Goal: Information Seeking & Learning: Learn about a topic

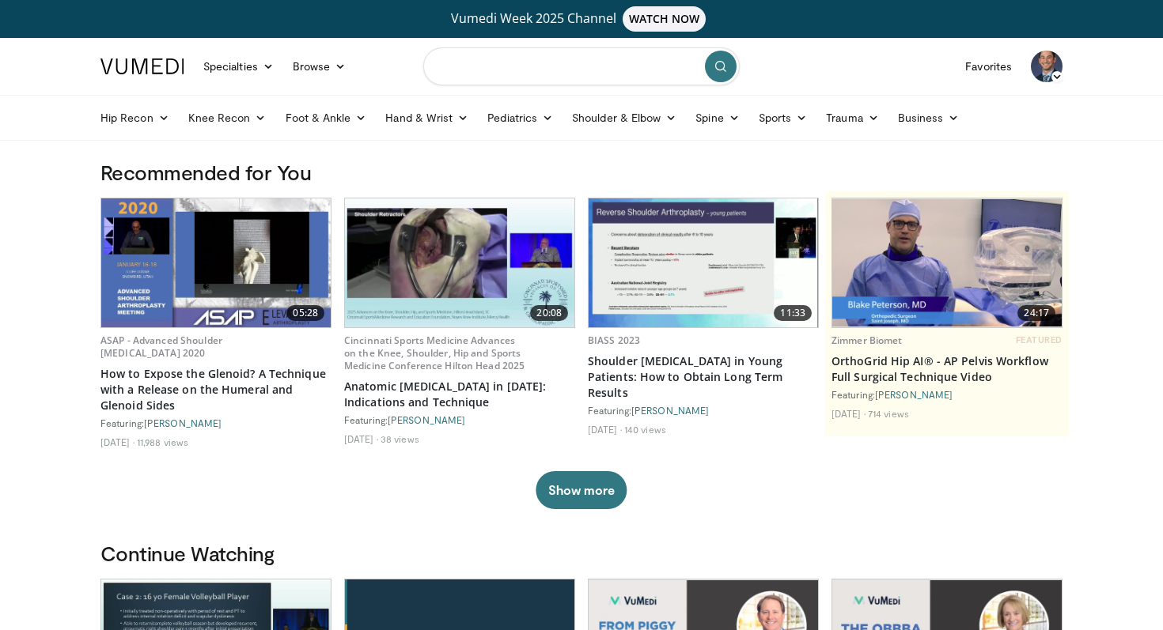
click at [555, 68] on input "Search topics, interventions" at bounding box center [581, 66] width 316 height 38
type input "**********"
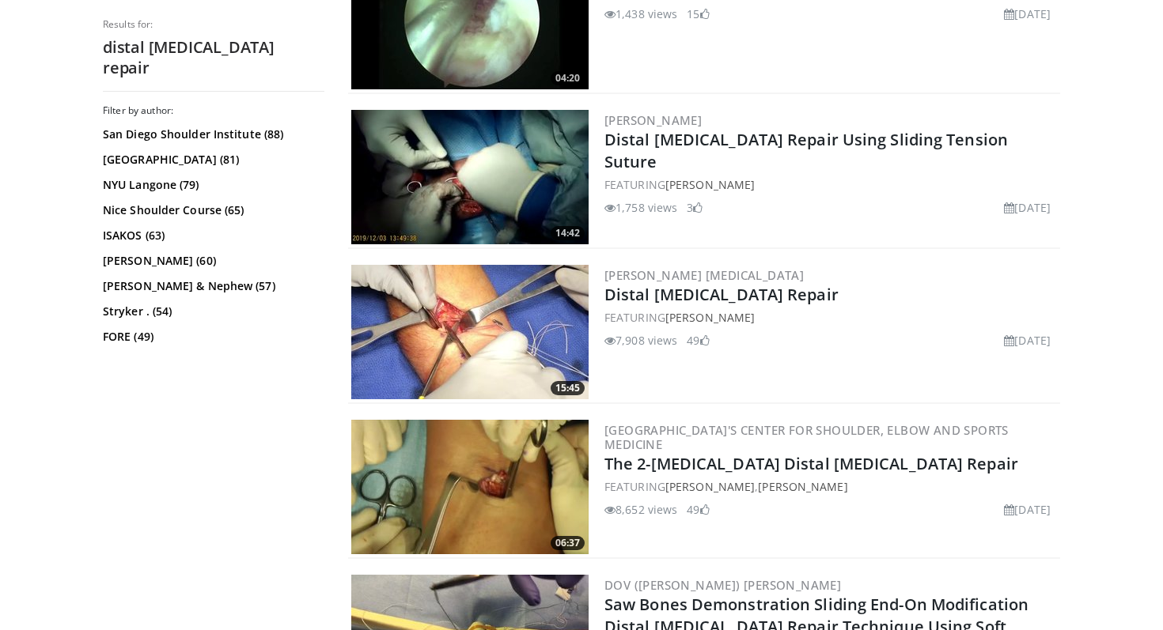
scroll to position [1970, 0]
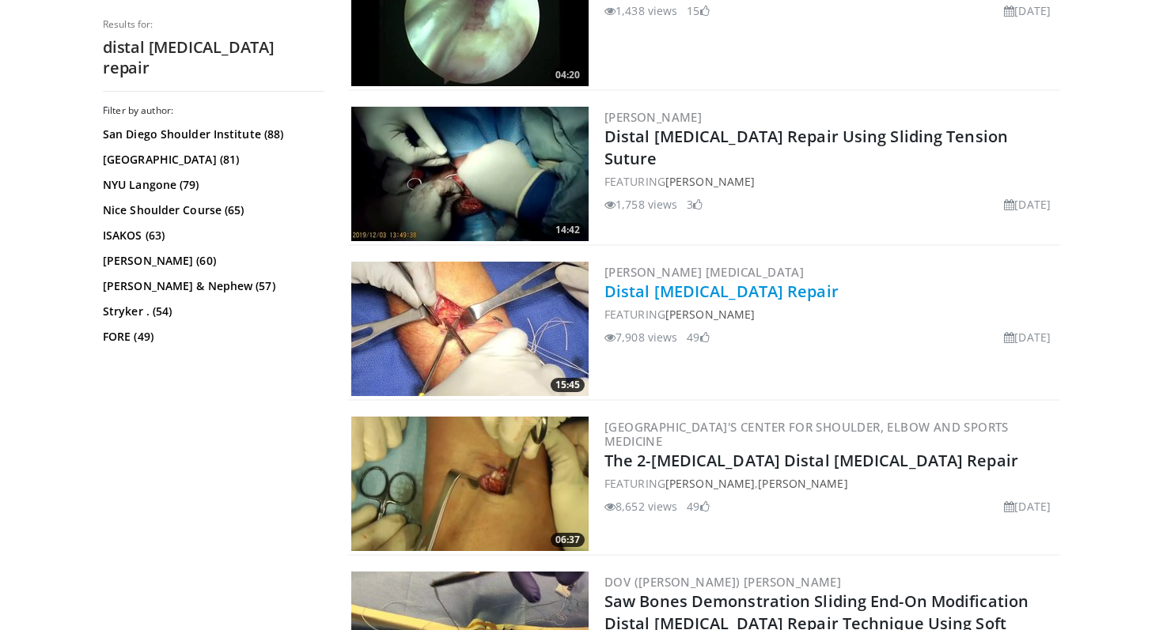
click at [664, 293] on link "Distal [MEDICAL_DATA] Repair" at bounding box center [721, 291] width 234 height 21
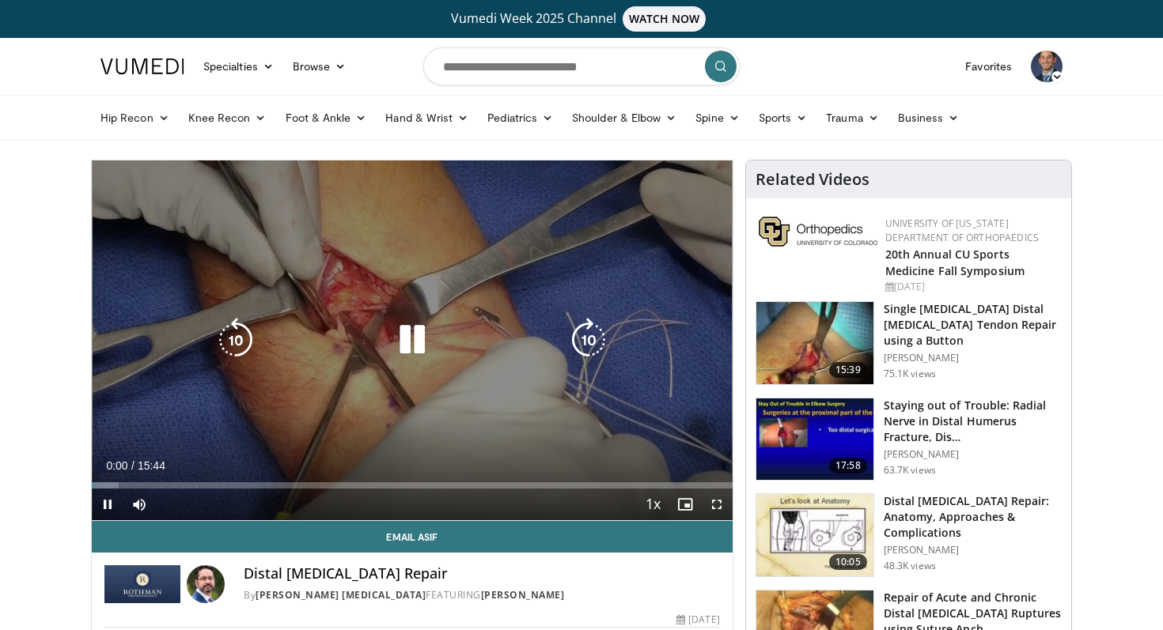
click at [194, 419] on div "10 seconds Tap to unmute" at bounding box center [412, 341] width 641 height 360
click at [266, 409] on div "10 seconds Tap to unmute" at bounding box center [412, 341] width 641 height 360
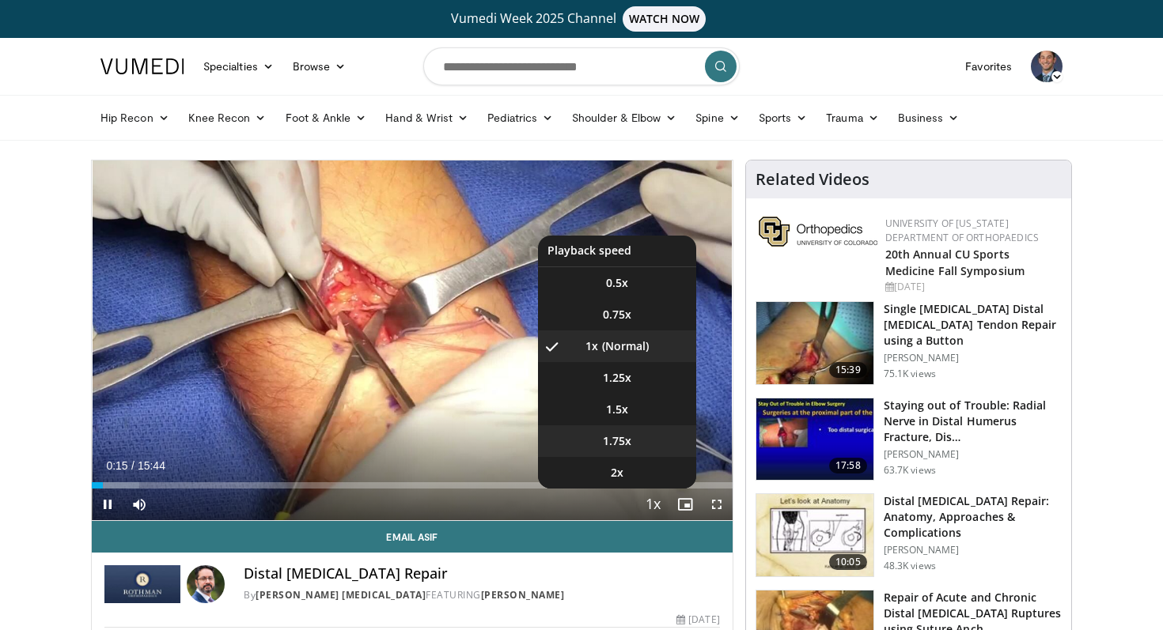
click at [629, 426] on li "1.75x" at bounding box center [617, 441] width 158 height 32
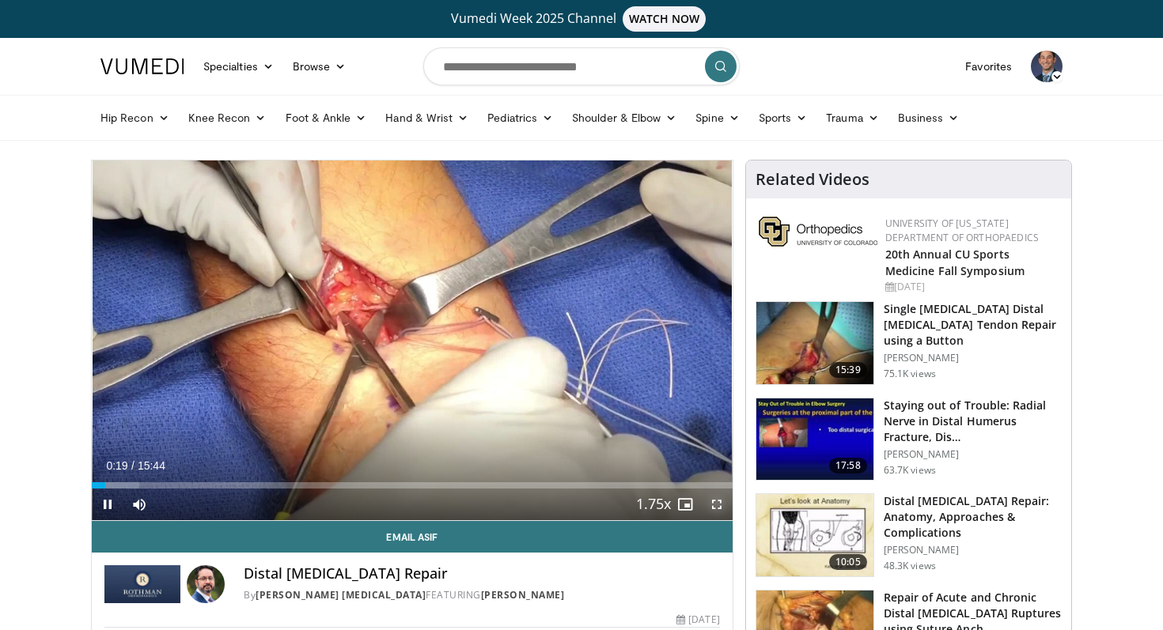
click at [715, 502] on span "Video Player" at bounding box center [717, 505] width 32 height 32
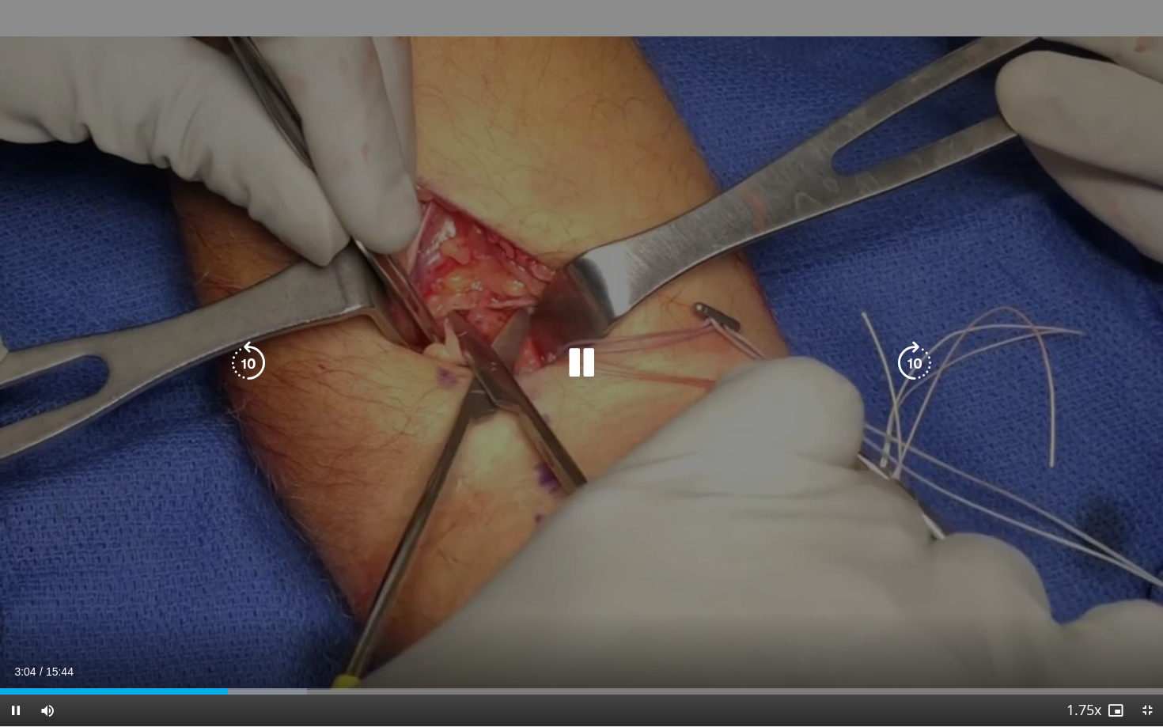
click at [444, 570] on div "10 seconds Tap to unmute" at bounding box center [581, 363] width 1163 height 726
click at [438, 528] on div "10 seconds Tap to unmute" at bounding box center [581, 363] width 1163 height 726
click at [255, 359] on icon "Video Player" at bounding box center [248, 363] width 44 height 44
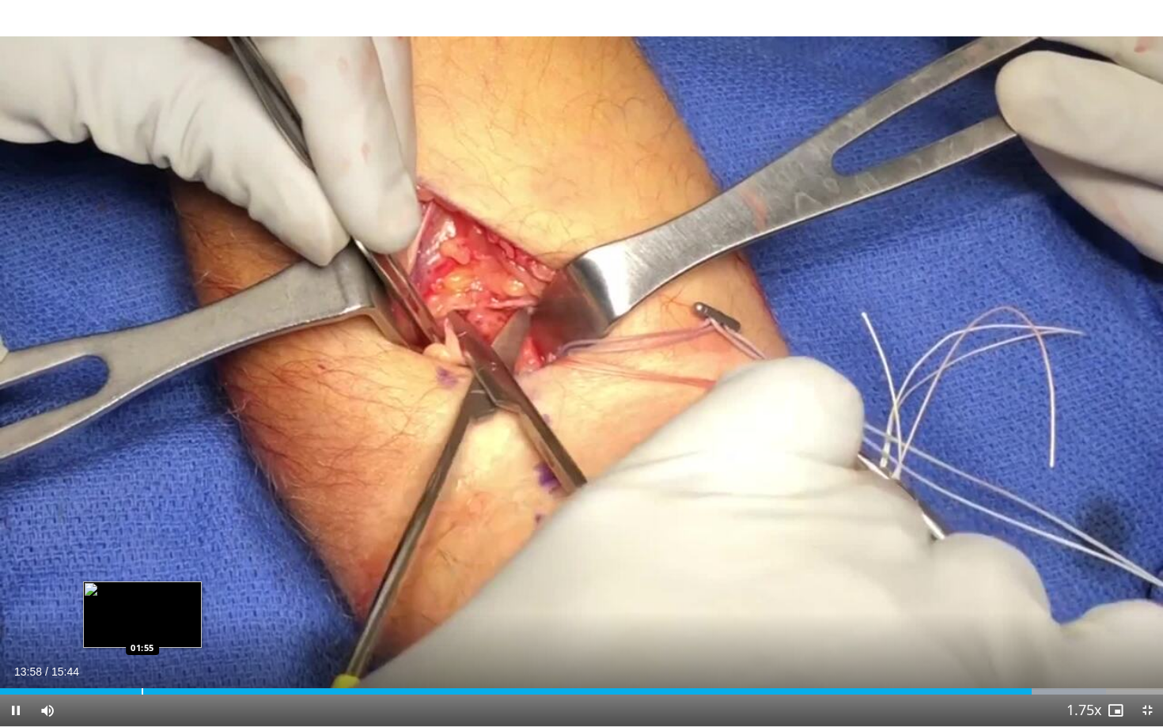
click at [140, 630] on div "Loaded : 95.10% 13:58 01:55" at bounding box center [581, 686] width 1163 height 15
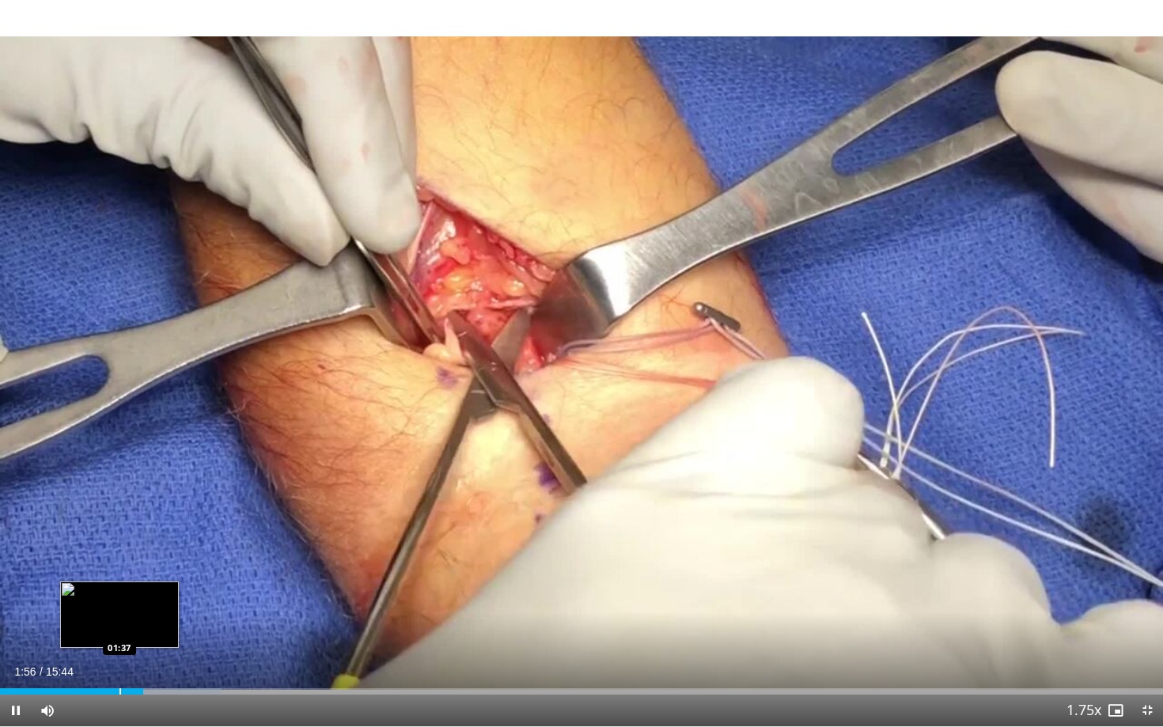
click at [116, 630] on div "01:56" at bounding box center [71, 691] width 143 height 6
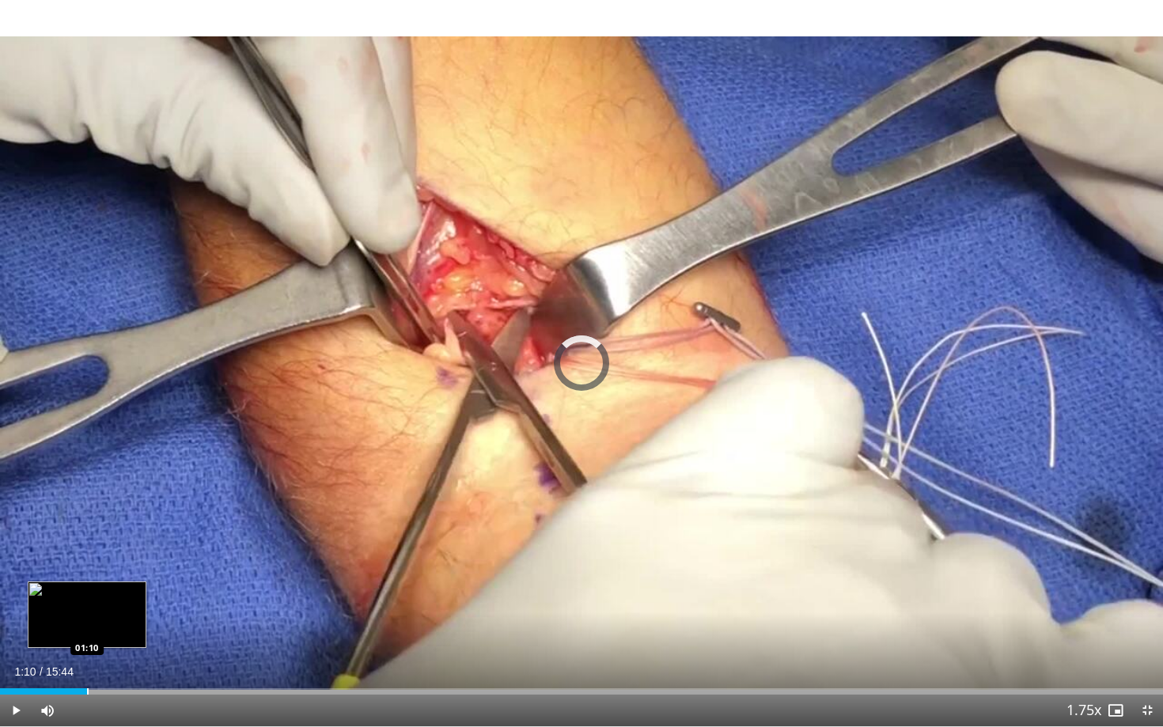
click at [87, 630] on div "Progress Bar" at bounding box center [88, 691] width 2 height 6
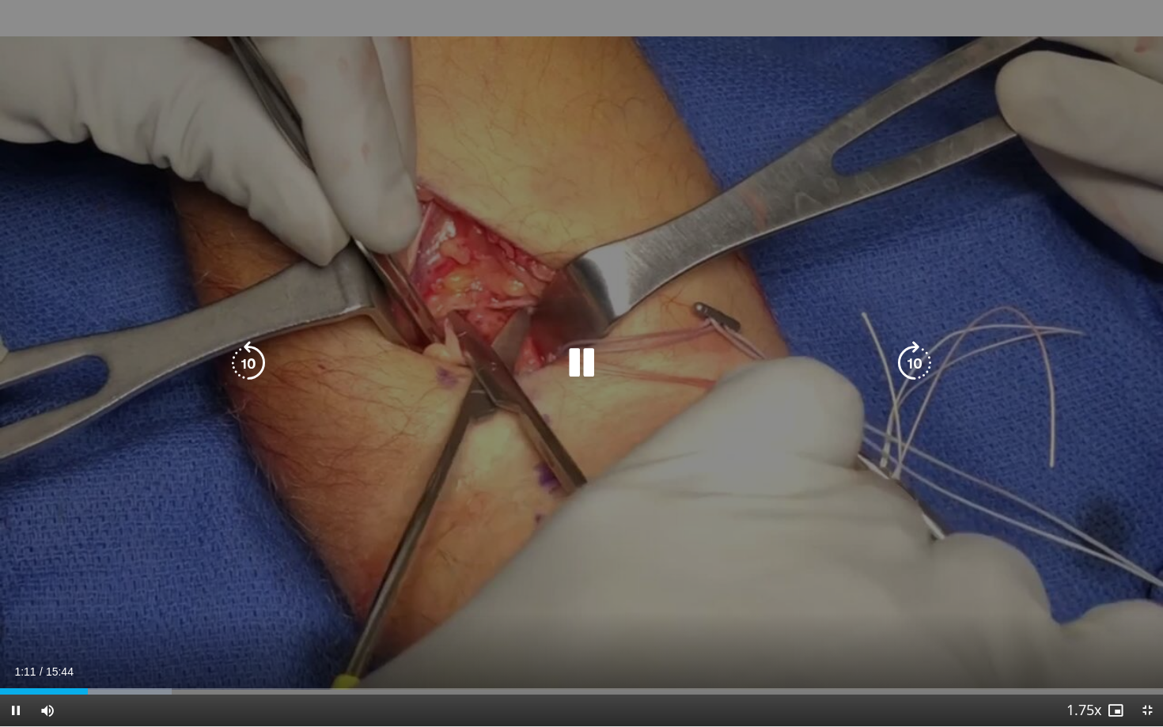
click at [167, 555] on div "20 seconds Tap to unmute" at bounding box center [581, 363] width 1163 height 726
click at [169, 531] on div "20 seconds Tap to unmute" at bounding box center [581, 363] width 1163 height 726
click at [155, 550] on div "20 seconds Tap to unmute" at bounding box center [581, 363] width 1163 height 726
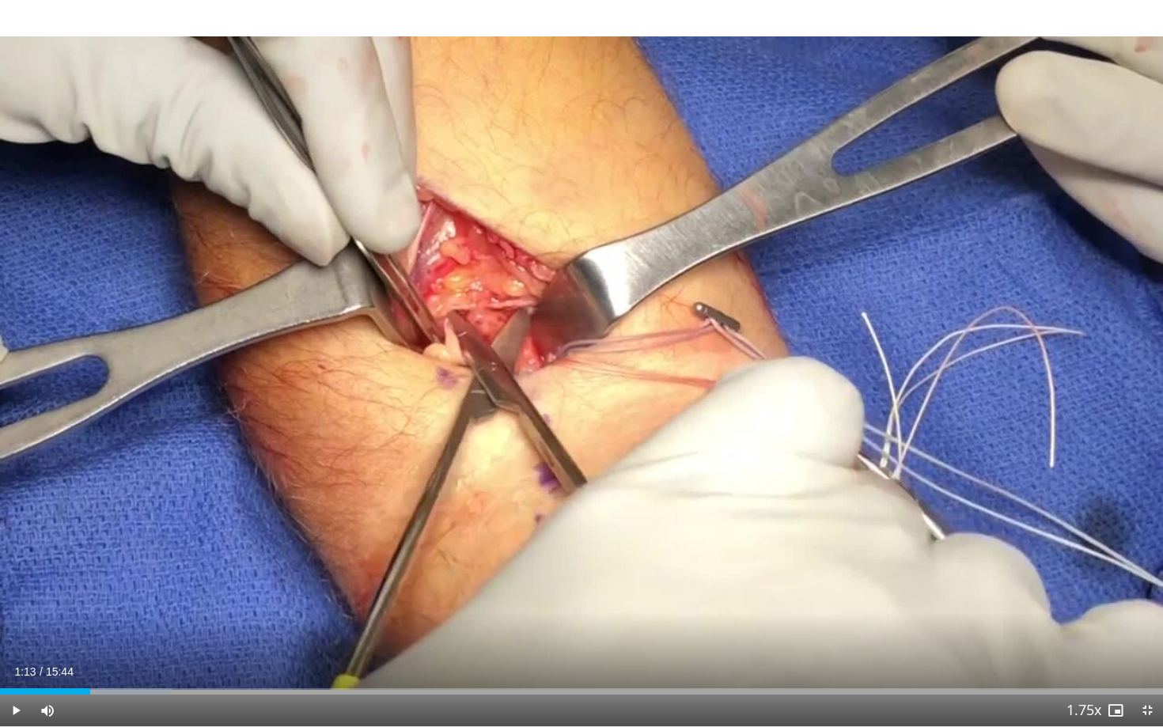
click at [155, 550] on div "20 seconds Tap to unmute" at bounding box center [581, 363] width 1163 height 726
click at [112, 630] on div "Loaded : 14.79% 01:15 01:31" at bounding box center [581, 686] width 1163 height 15
click at [142, 630] on div "Progress Bar" at bounding box center [143, 691] width 2 height 6
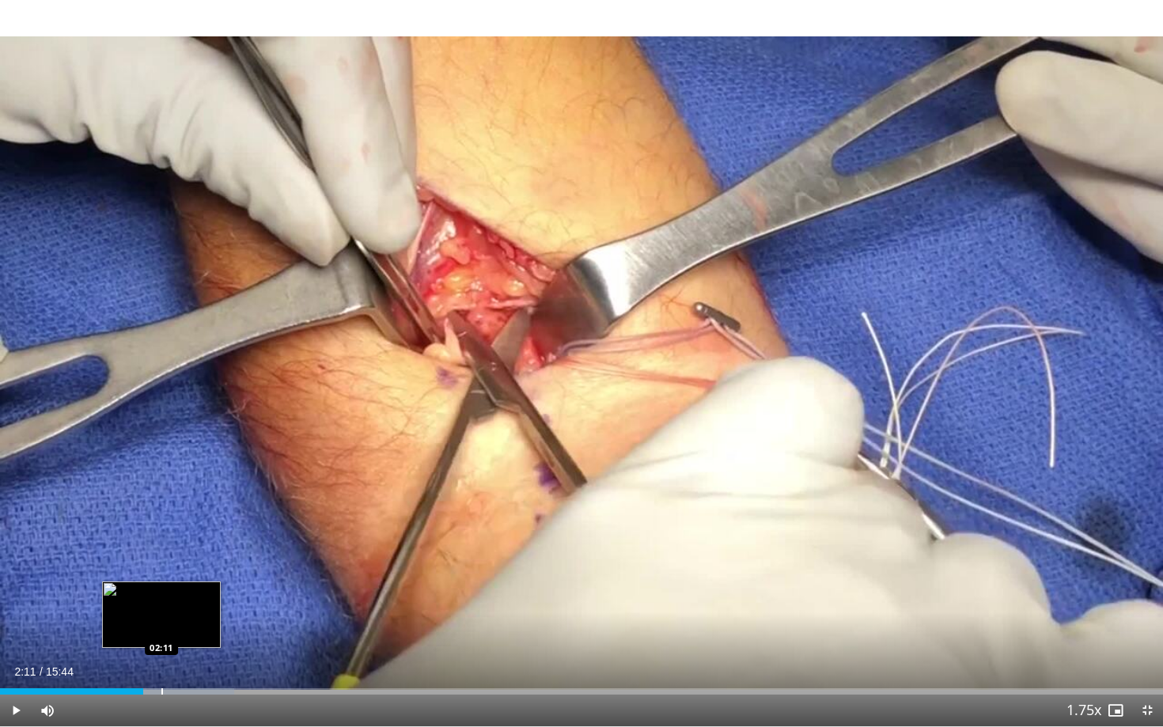
click at [161, 630] on div "Progress Bar" at bounding box center [162, 691] width 2 height 6
click at [151, 630] on div "Progress Bar" at bounding box center [152, 691] width 2 height 6
click at [131, 630] on div "Progress Bar" at bounding box center [132, 691] width 2 height 6
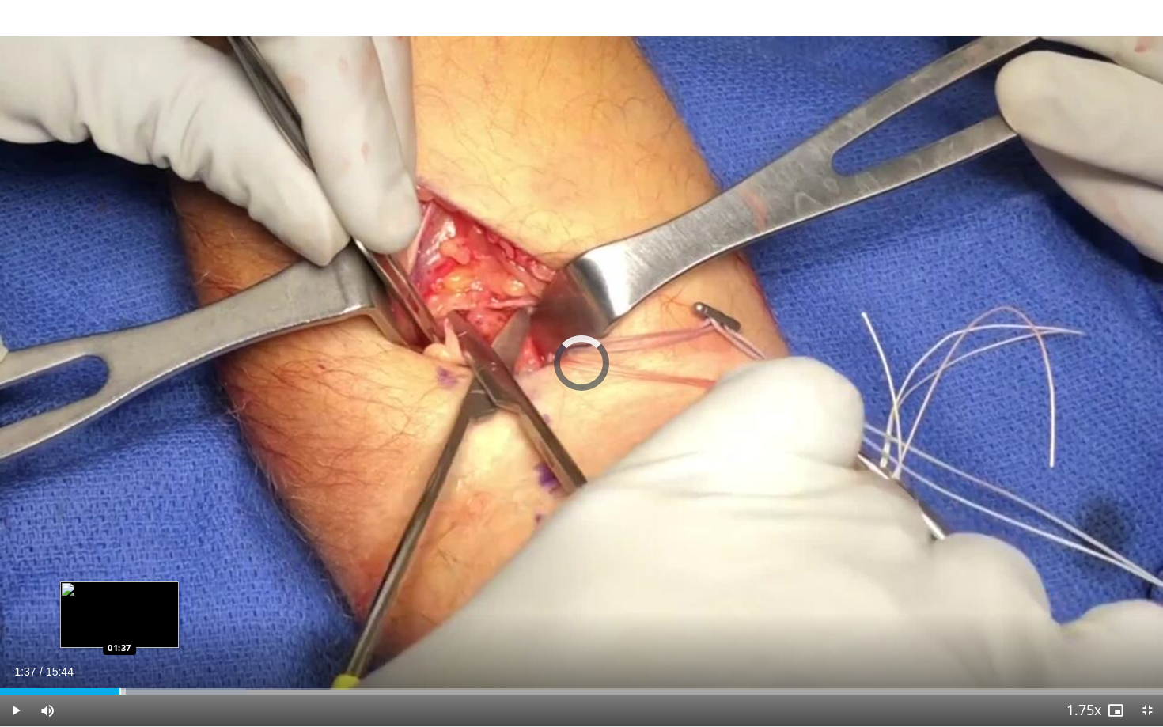
click at [119, 630] on div "Progress Bar" at bounding box center [120, 691] width 2 height 6
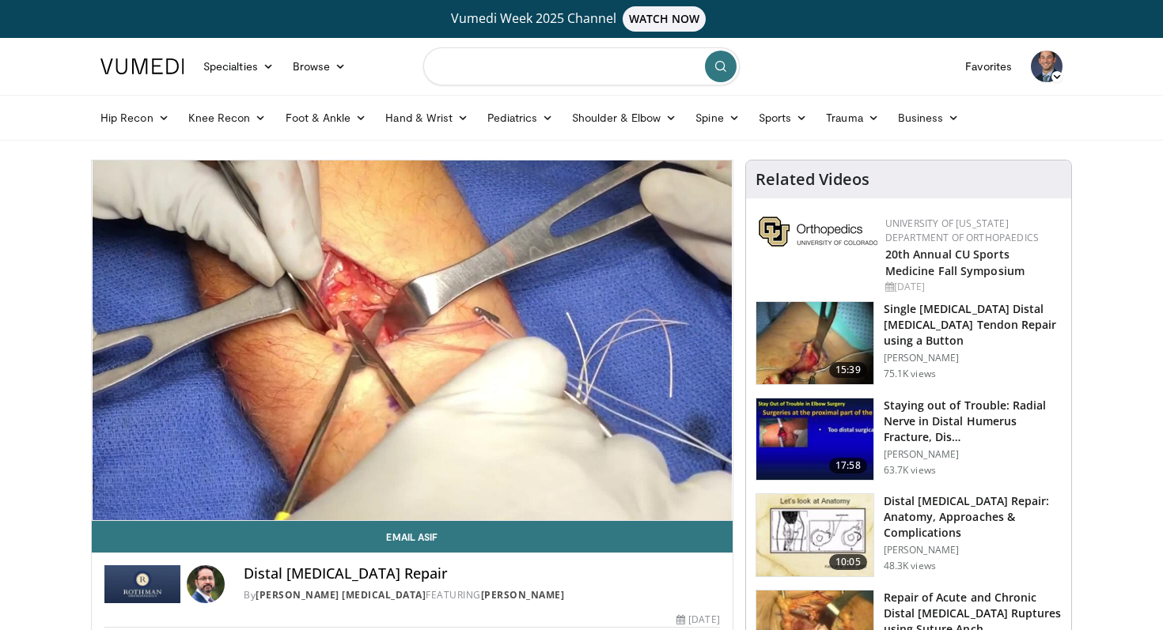
click at [470, 65] on input "Search topics, interventions" at bounding box center [581, 66] width 316 height 38
type input "**********"
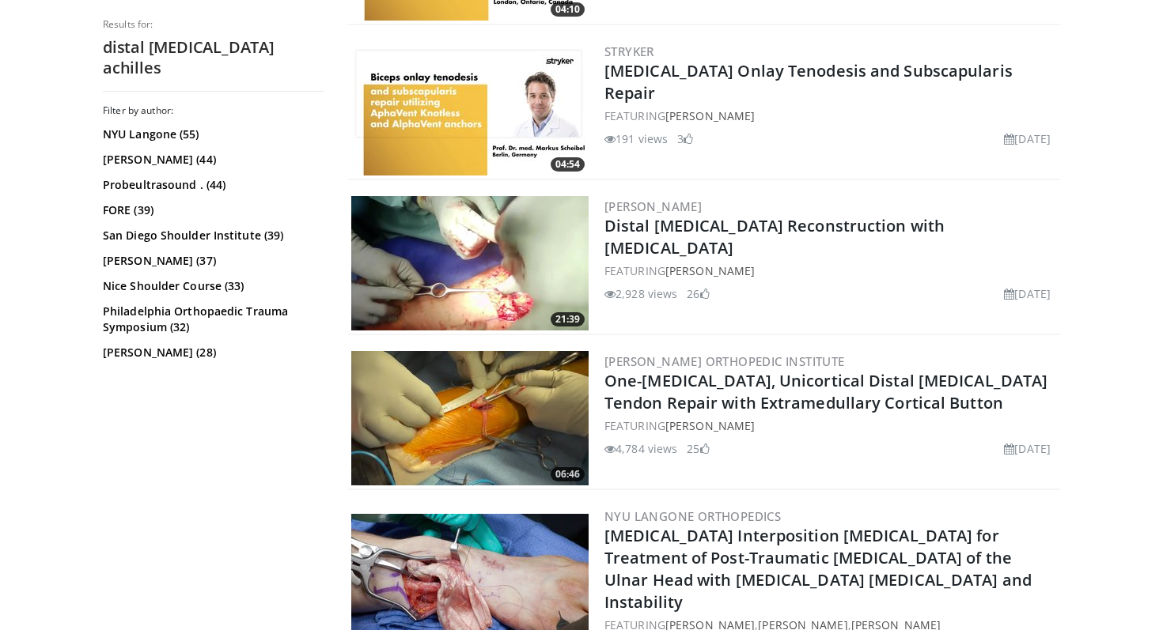
scroll to position [1880, 0]
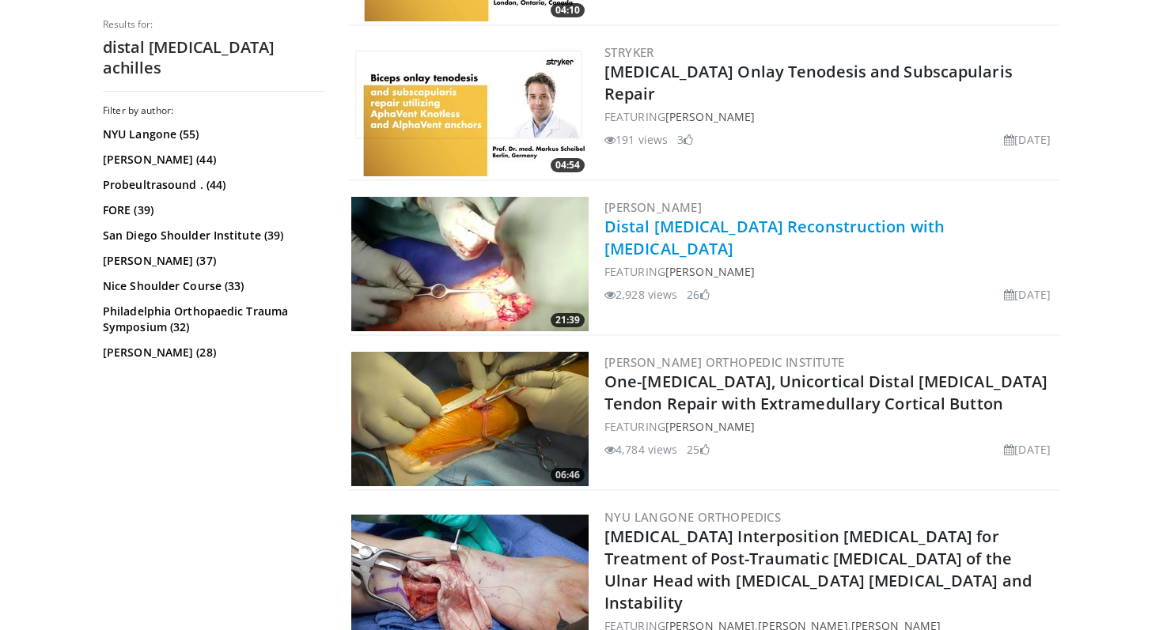
click at [706, 227] on link "Distal Biceps Reconstruction with Allograft" at bounding box center [774, 237] width 340 height 43
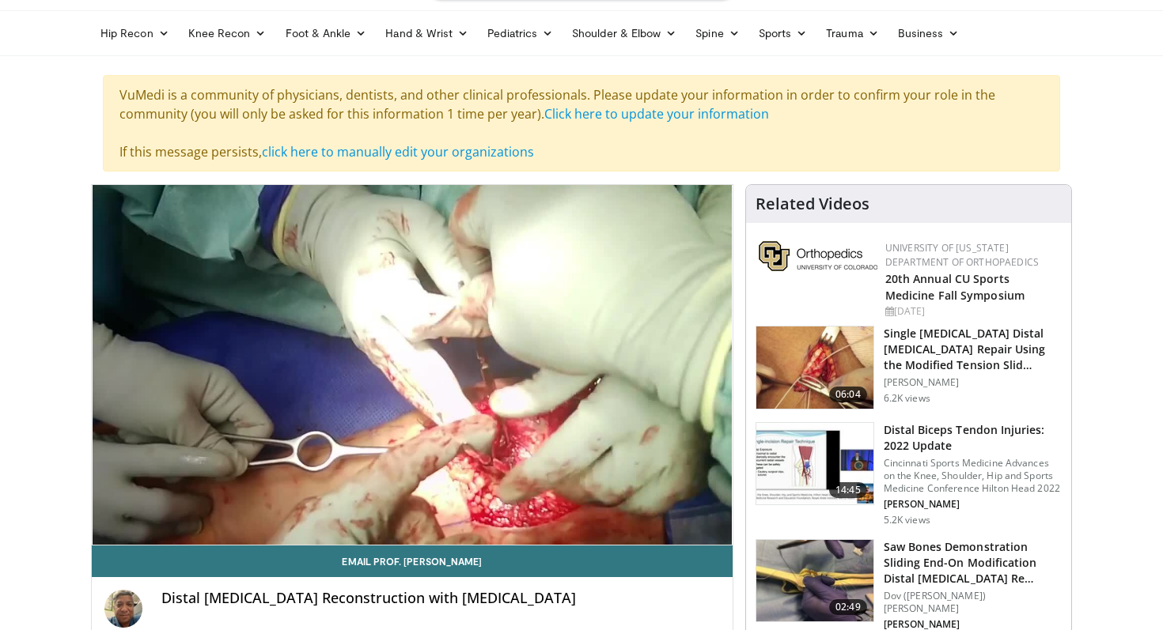
scroll to position [127, 0]
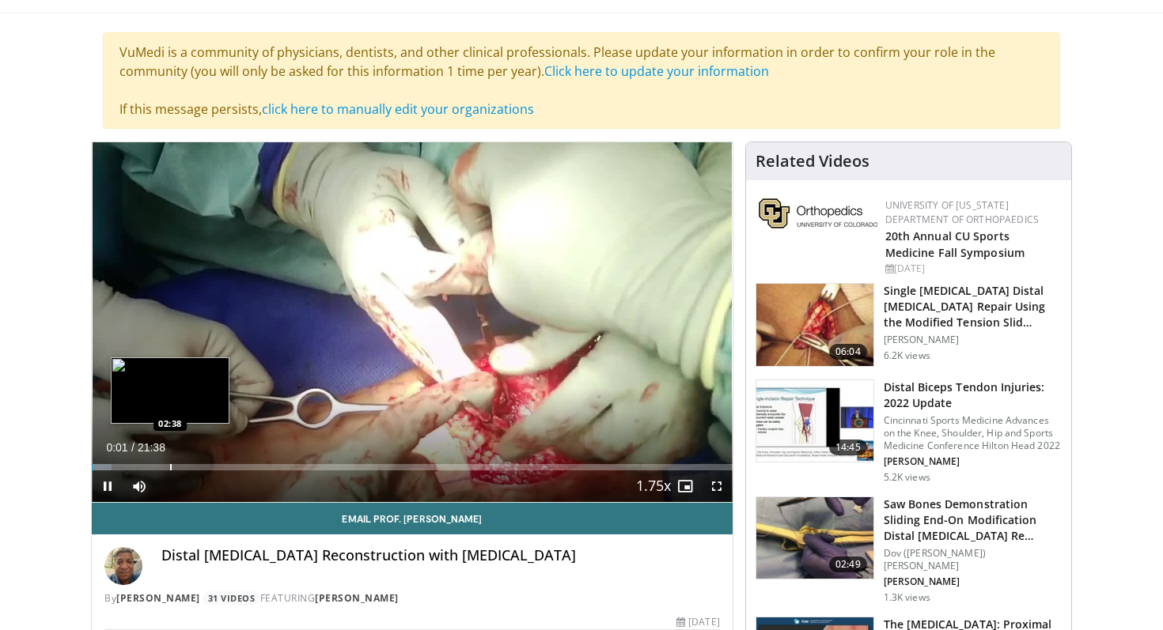
click at [170, 466] on div "Progress Bar" at bounding box center [171, 467] width 2 height 6
click at [152, 468] on div "Progress Bar" at bounding box center [153, 467] width 2 height 6
click at [138, 468] on div "Progress Bar" at bounding box center [139, 467] width 2 height 6
click at [120, 467] on div "Progress Bar" at bounding box center [121, 467] width 2 height 6
click at [116, 466] on div "Progress Bar" at bounding box center [117, 467] width 2 height 6
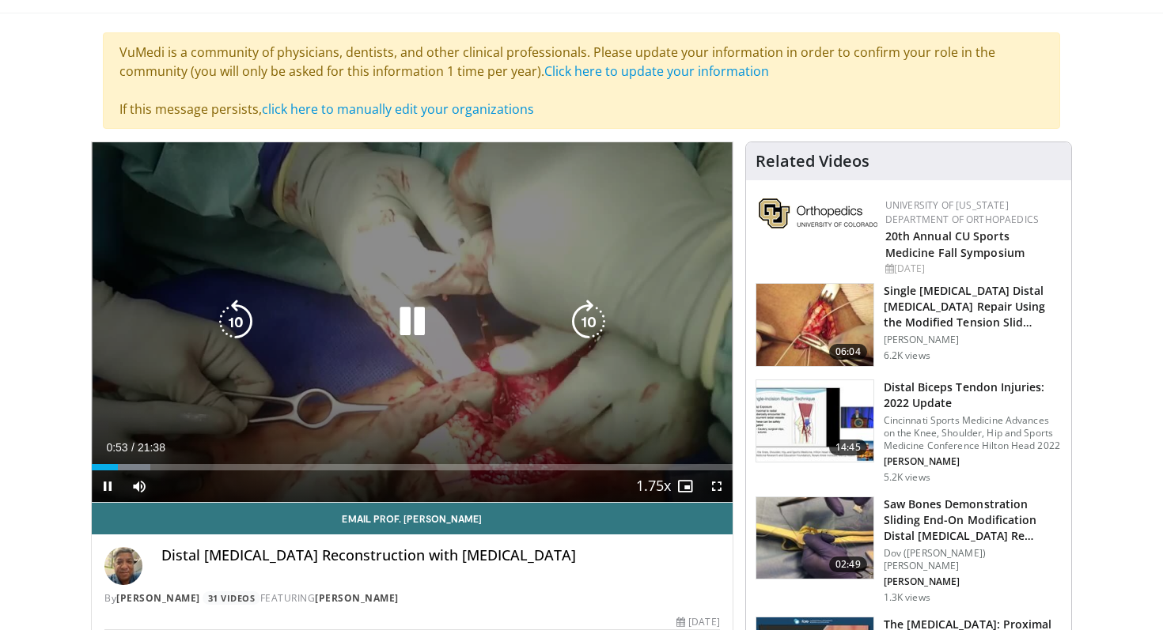
click at [465, 388] on div "10 seconds Tap to unmute" at bounding box center [412, 322] width 641 height 360
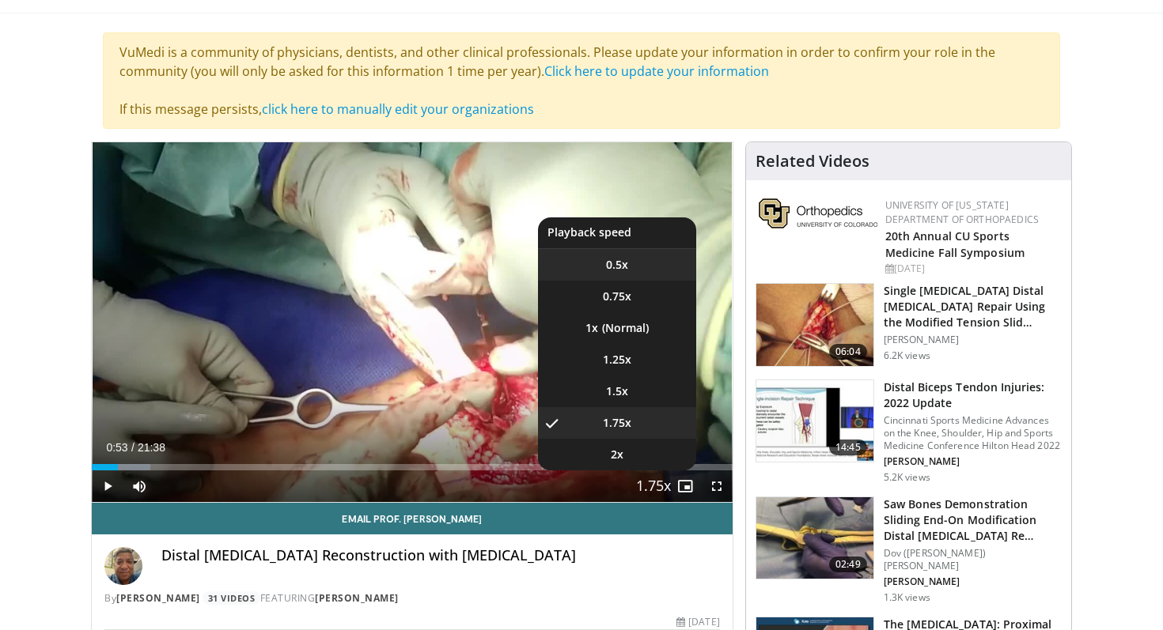
click at [622, 276] on li "0.5x" at bounding box center [617, 265] width 158 height 32
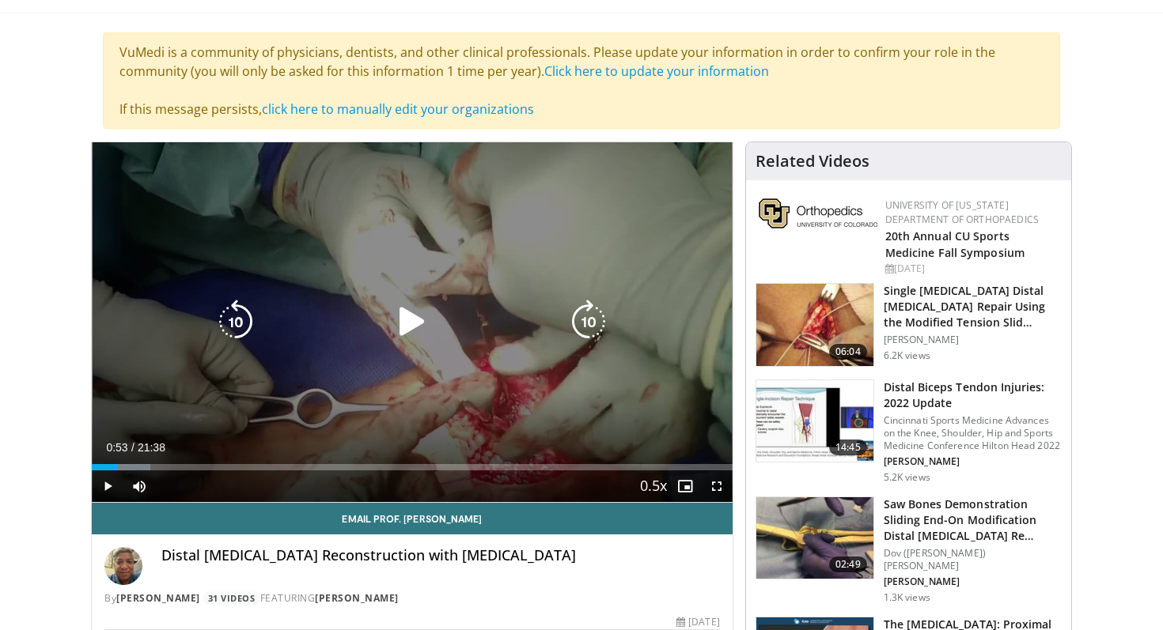
click at [450, 363] on div "10 seconds Tap to unmute" at bounding box center [412, 322] width 641 height 360
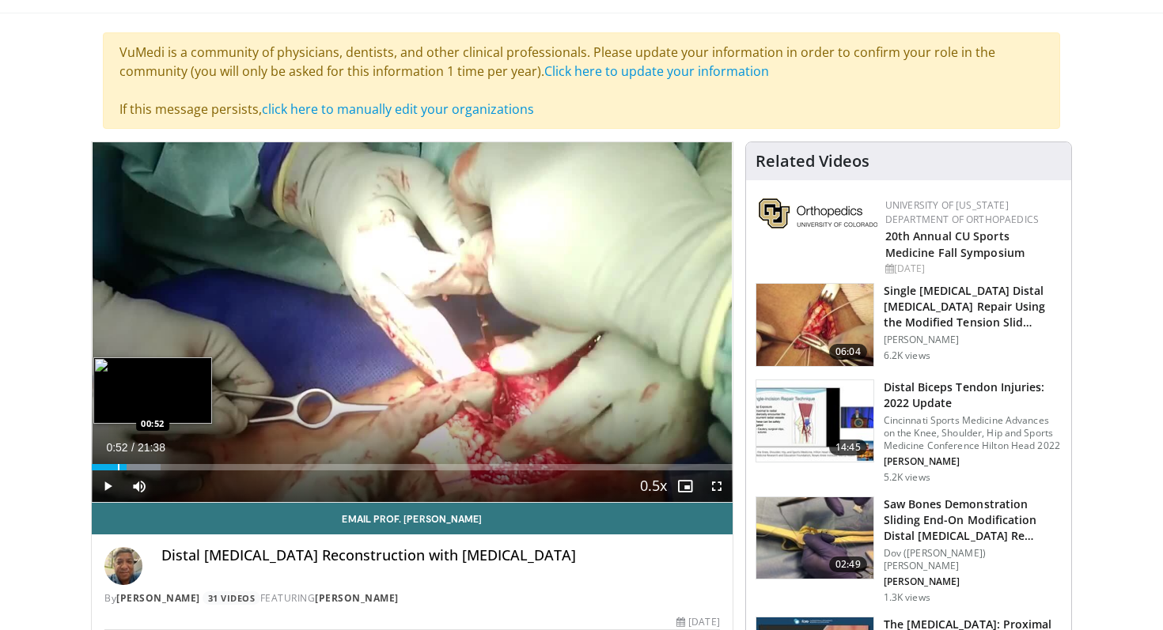
click at [118, 467] on div "Progress Bar" at bounding box center [119, 467] width 2 height 6
click at [125, 467] on div "Progress Bar" at bounding box center [138, 467] width 44 height 6
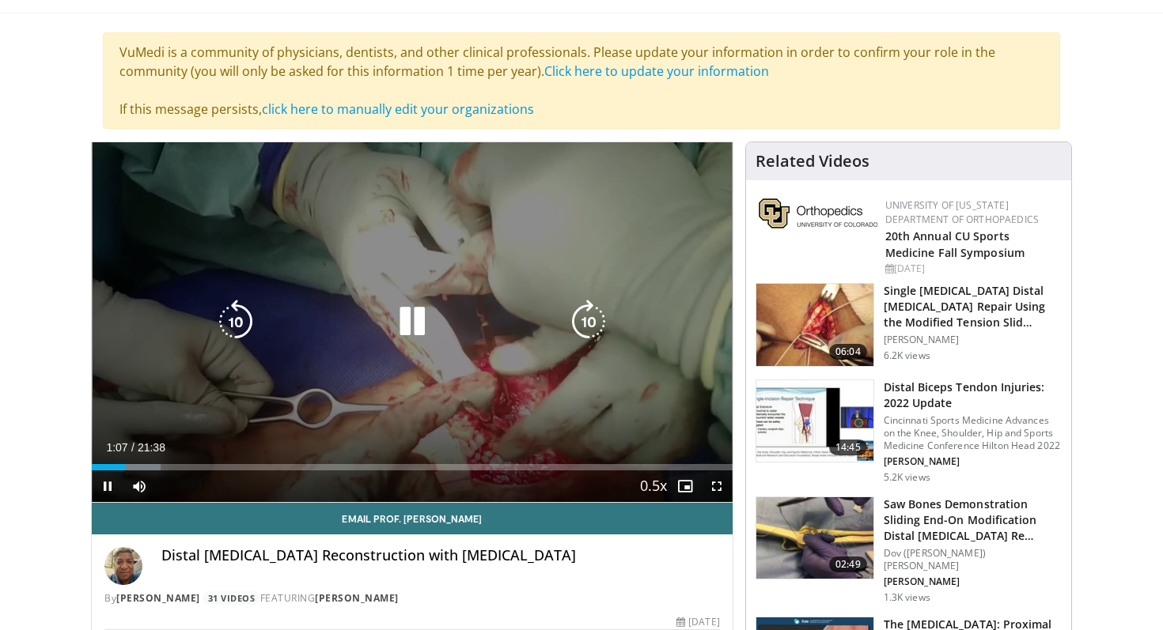
click at [296, 336] on div "Video Player" at bounding box center [412, 322] width 384 height 32
click at [308, 366] on div "10 seconds Tap to unmute" at bounding box center [412, 322] width 641 height 360
click at [345, 225] on div "10 seconds Tap to unmute" at bounding box center [412, 322] width 641 height 360
click at [582, 317] on icon "Video Player" at bounding box center [588, 322] width 44 height 44
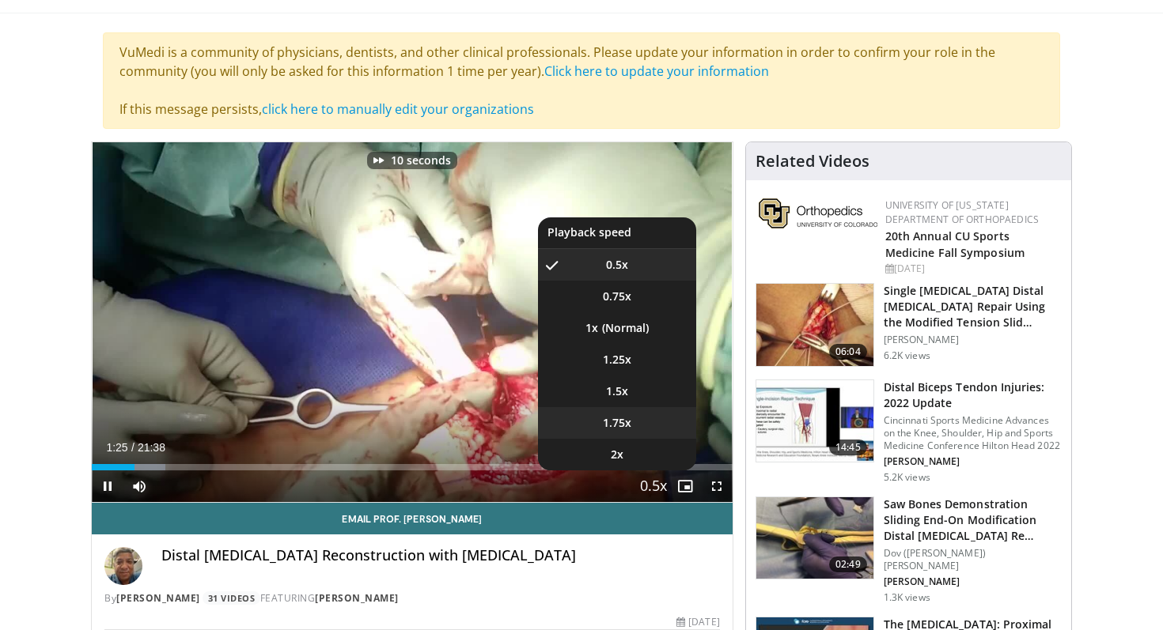
click at [629, 425] on span "1.75x" at bounding box center [617, 423] width 28 height 16
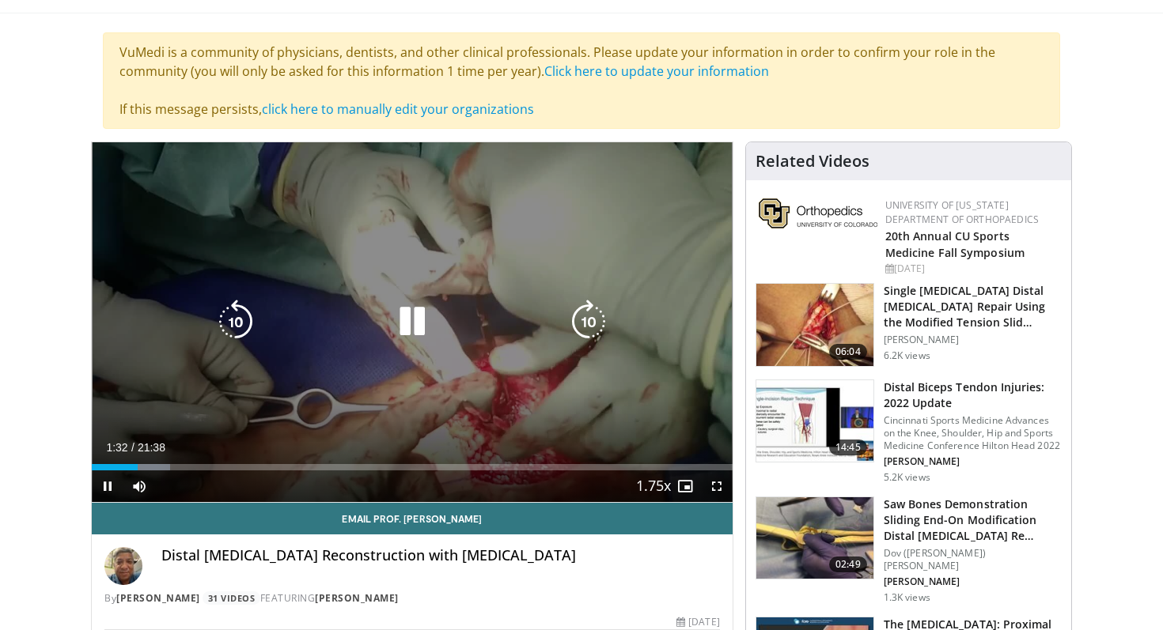
click at [588, 318] on icon "Video Player" at bounding box center [588, 322] width 44 height 44
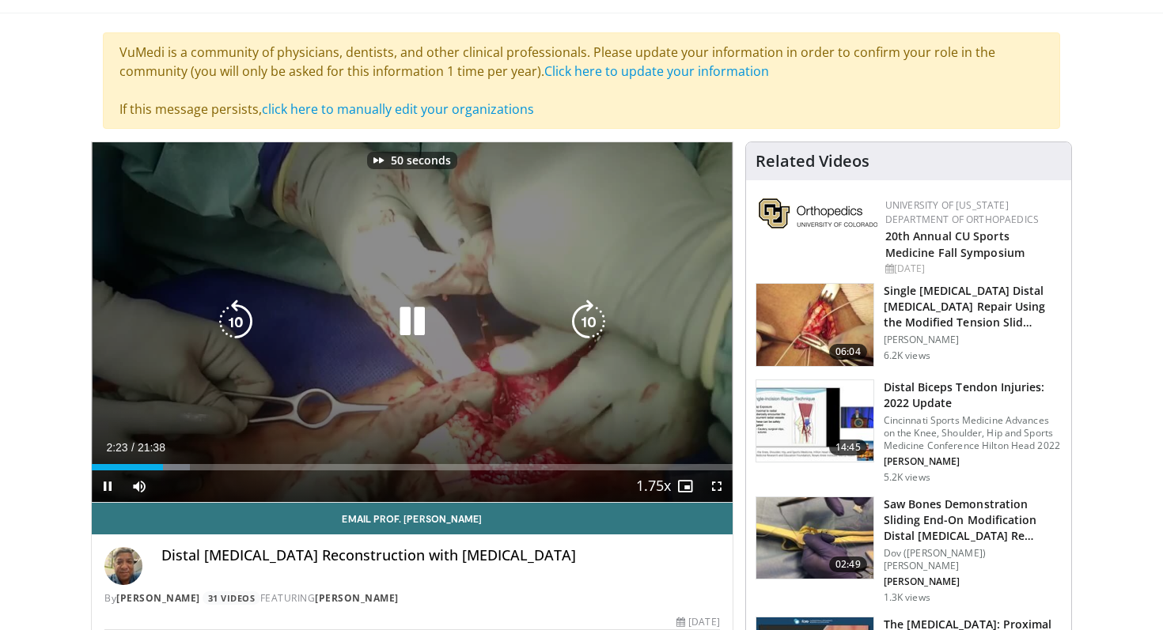
click at [588, 318] on icon "Video Player" at bounding box center [588, 322] width 44 height 44
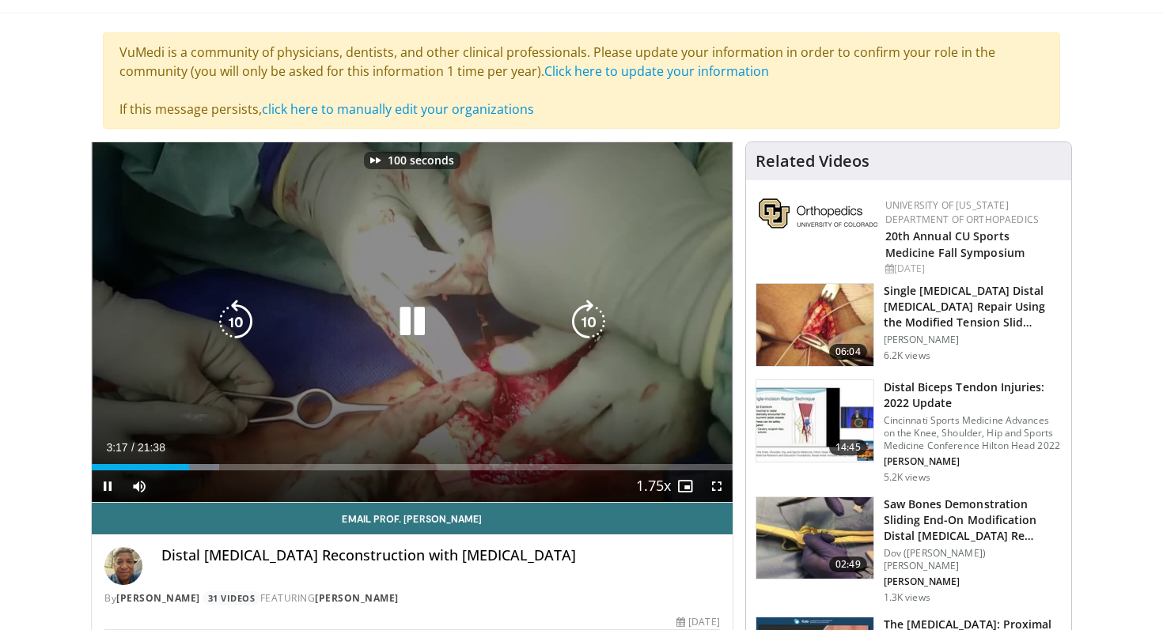
click at [588, 318] on icon "Video Player" at bounding box center [588, 322] width 44 height 44
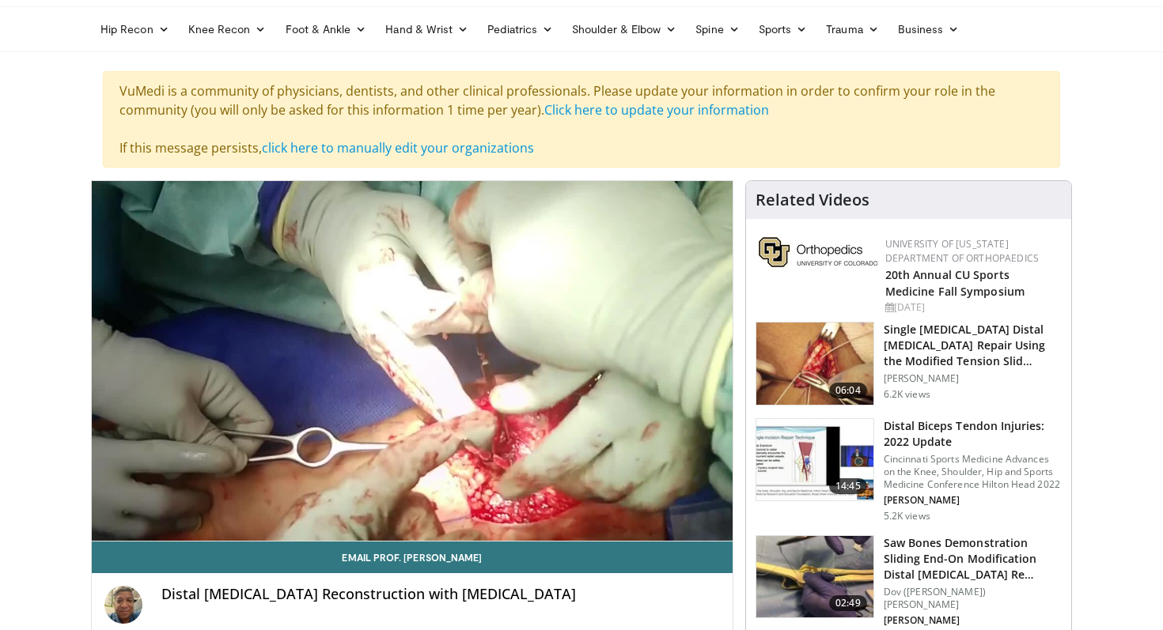
scroll to position [83, 0]
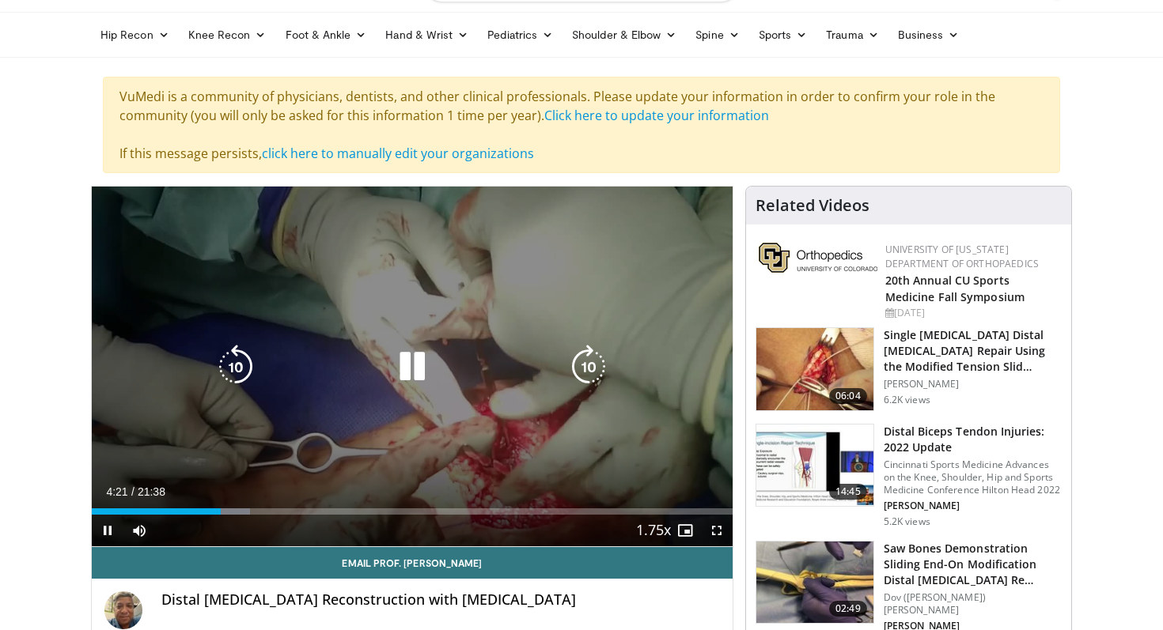
click at [588, 363] on icon "Video Player" at bounding box center [588, 367] width 44 height 44
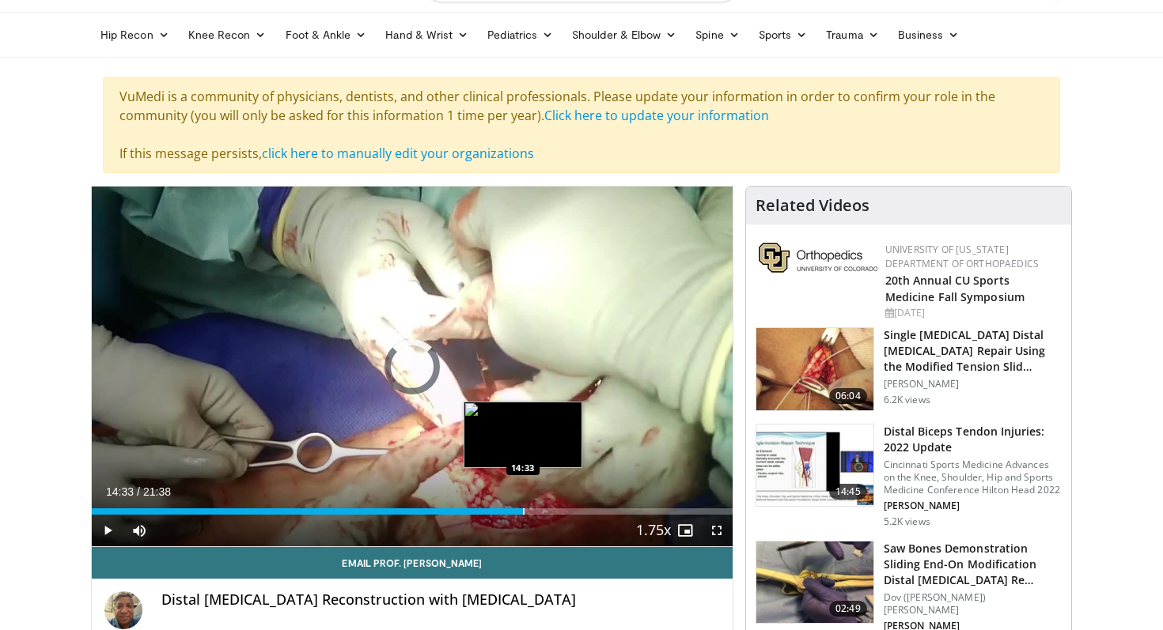
click at [523, 509] on div "Progress Bar" at bounding box center [524, 512] width 2 height 6
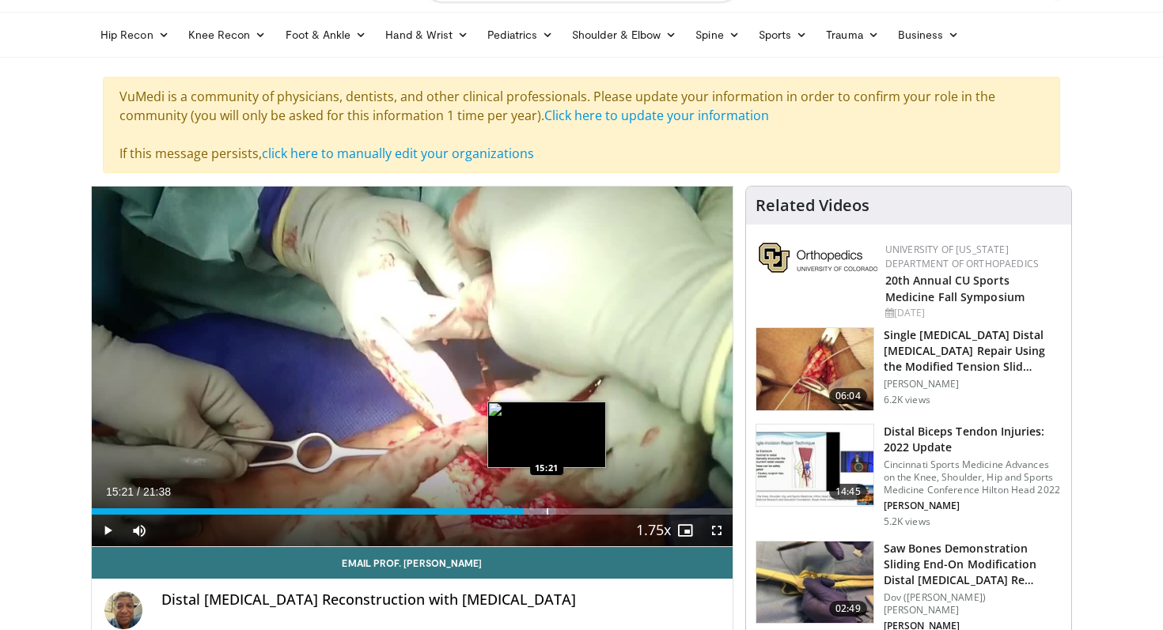
click at [547, 509] on div "Progress Bar" at bounding box center [548, 512] width 2 height 6
click at [557, 510] on div "Progress Bar" at bounding box center [558, 512] width 2 height 6
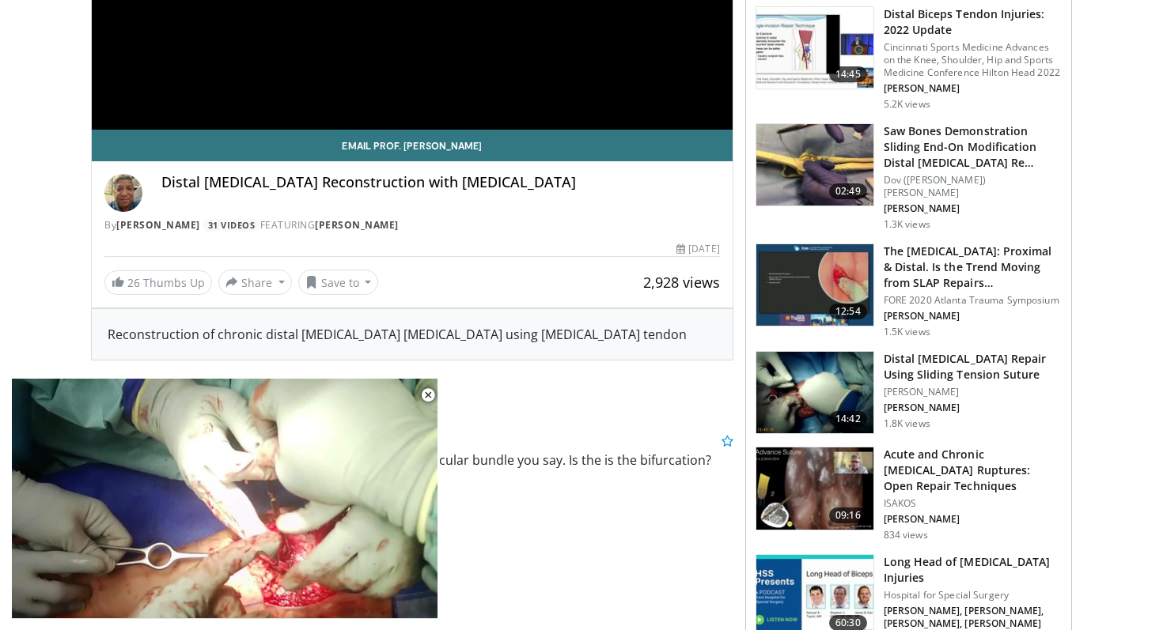
scroll to position [509, 0]
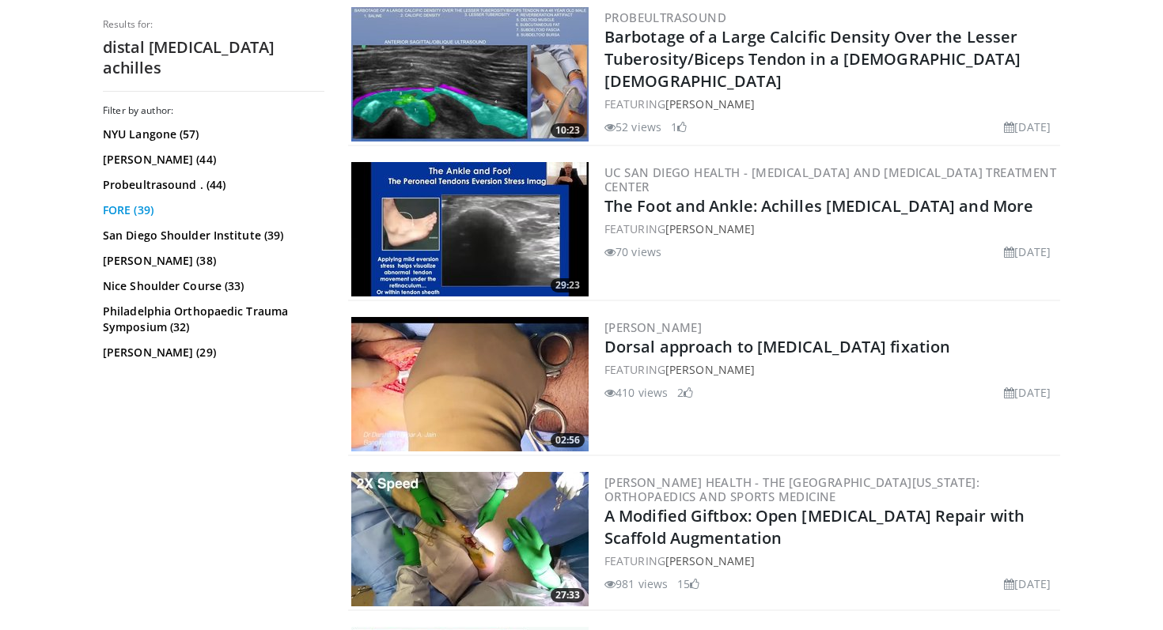
scroll to position [3330, 0]
